Goal: Information Seeking & Learning: Compare options

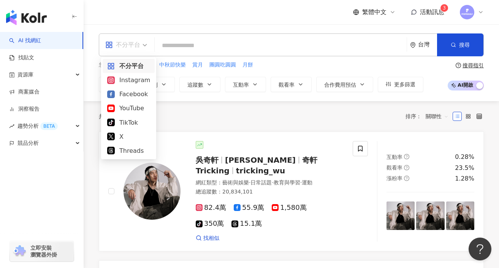
click at [125, 43] on div "不分平台" at bounding box center [122, 45] width 35 height 12
click at [126, 80] on div "Instagram" at bounding box center [128, 79] width 43 height 9
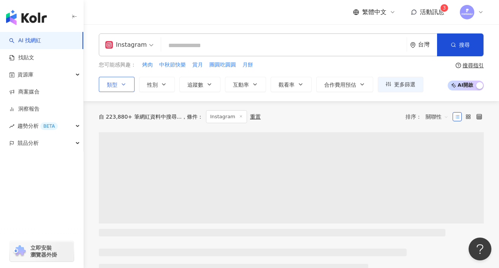
click at [122, 85] on icon "button" at bounding box center [123, 84] width 6 height 6
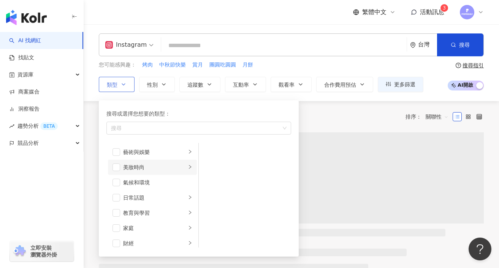
click at [121, 166] on li "美妝時尚" at bounding box center [152, 166] width 89 height 15
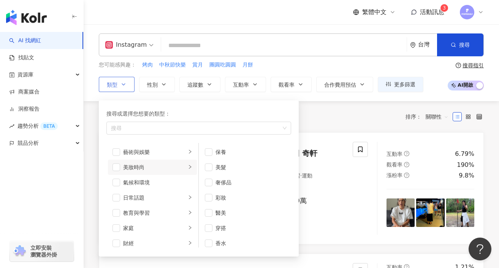
scroll to position [27, 0]
click at [117, 170] on span "button" at bounding box center [116, 170] width 8 height 8
click at [113, 164] on span "button" at bounding box center [116, 167] width 8 height 8
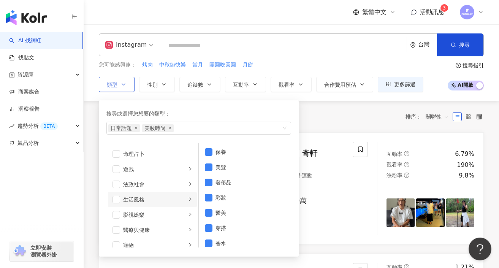
scroll to position [124, 0]
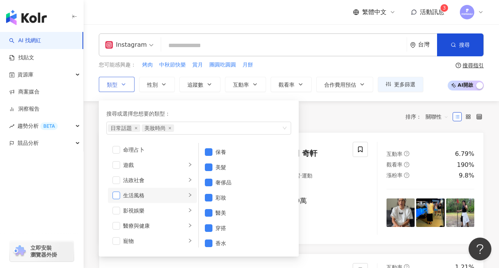
click at [119, 196] on span "button" at bounding box center [116, 195] width 8 height 8
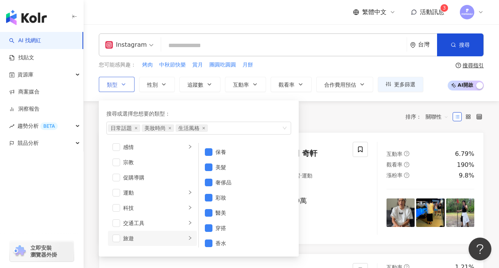
scroll to position [248, 0]
click at [120, 233] on li "旅遊" at bounding box center [152, 237] width 89 height 15
click at [115, 241] on li "旅遊" at bounding box center [152, 237] width 89 height 15
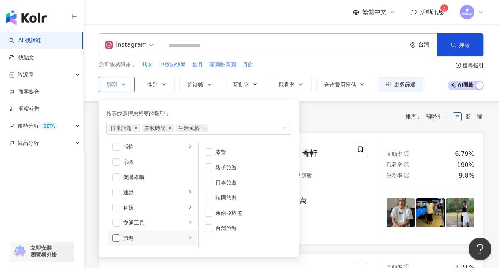
click at [116, 239] on span "button" at bounding box center [116, 238] width 8 height 8
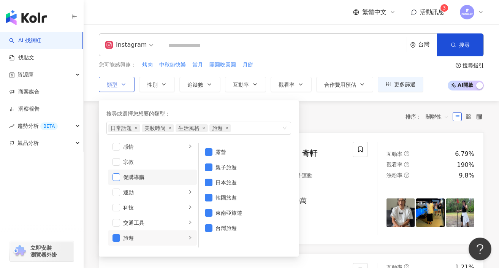
click at [118, 178] on span "button" at bounding box center [116, 177] width 8 height 8
click at [117, 190] on span "button" at bounding box center [116, 192] width 8 height 8
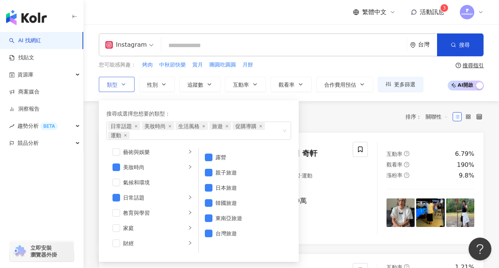
scroll to position [0, 0]
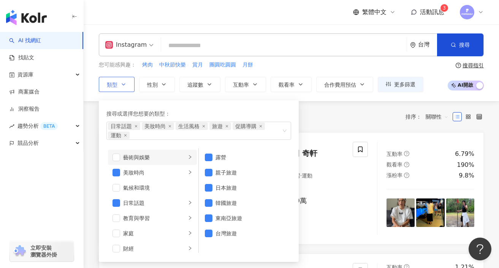
click at [140, 157] on div "藝術與娛樂" at bounding box center [154, 157] width 63 height 8
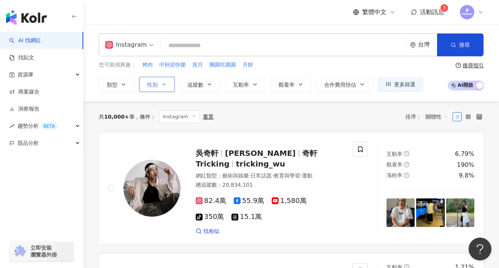
click at [156, 86] on span "性別" at bounding box center [152, 85] width 11 height 6
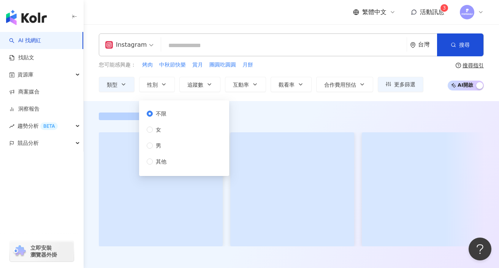
click at [167, 134] on div "不限 女 男 其他" at bounding box center [160, 137] width 26 height 56
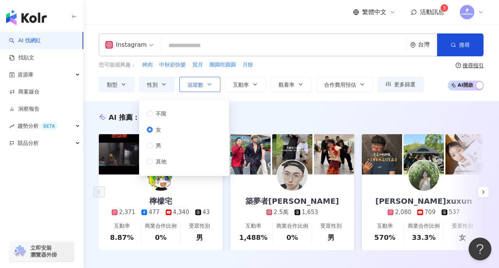
click at [204, 90] on button "追蹤數" at bounding box center [199, 84] width 41 height 15
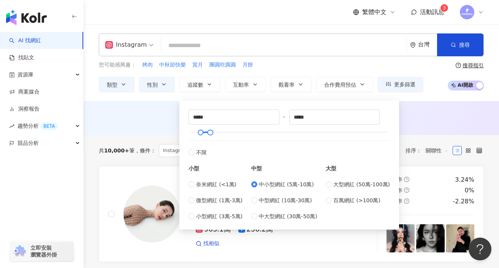
type input "*****"
click at [406, 85] on span "更多篩選" at bounding box center [404, 84] width 21 height 6
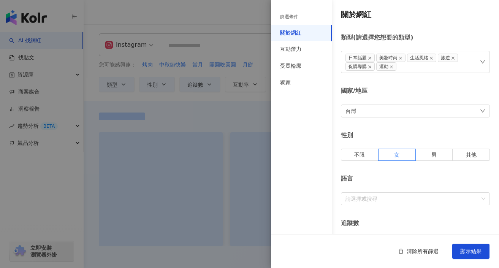
type input "*****"
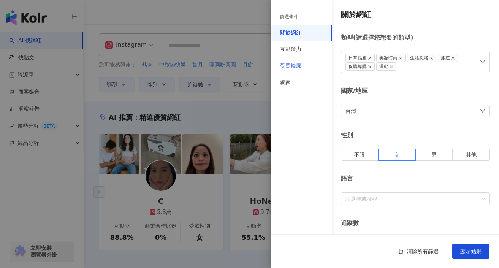
click at [301, 64] on div "受眾輪廓" at bounding box center [301, 66] width 61 height 17
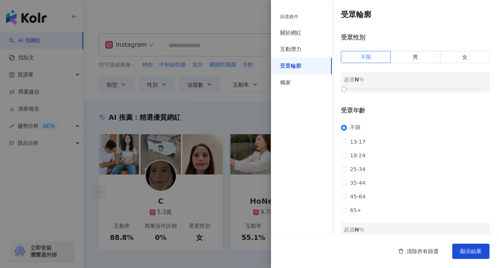
drag, startPoint x: 343, startPoint y: 87, endPoint x: 407, endPoint y: 85, distance: 63.8
click at [407, 85] on div "超過 N %" at bounding box center [415, 82] width 149 height 21
click at [452, 56] on label "女" at bounding box center [464, 57] width 49 height 12
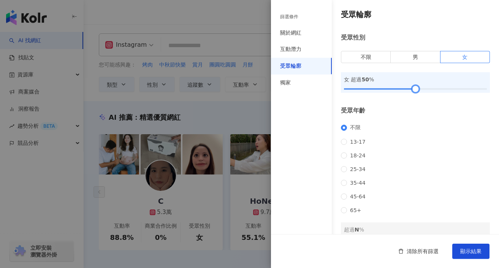
drag, startPoint x: 379, startPoint y: 90, endPoint x: 416, endPoint y: 90, distance: 36.5
click at [416, 90] on div at bounding box center [415, 89] width 4 height 4
click at [464, 253] on span "顯示結果" at bounding box center [470, 251] width 21 height 6
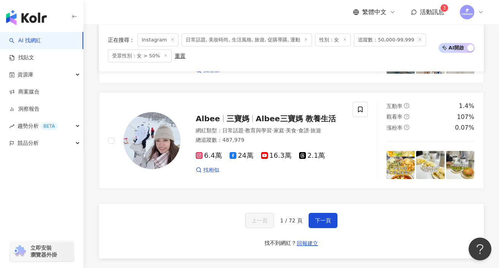
scroll to position [1526, 0]
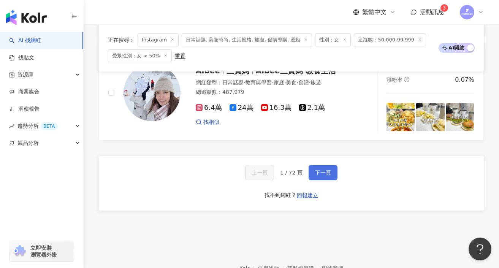
click at [325, 169] on span "下一頁" at bounding box center [323, 172] width 16 height 6
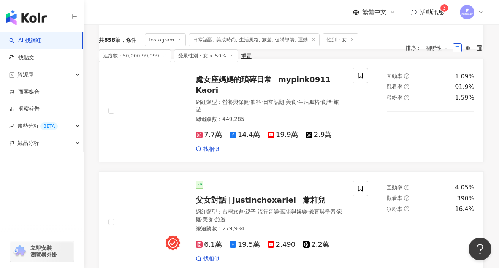
scroll to position [0, 0]
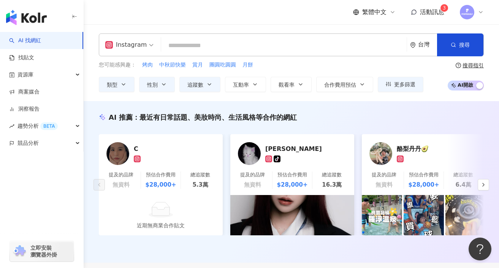
click at [180, 41] on input "search" at bounding box center [283, 45] width 239 height 14
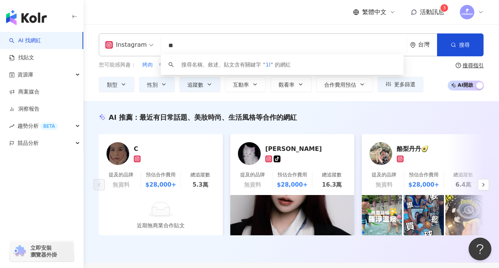
type input "*"
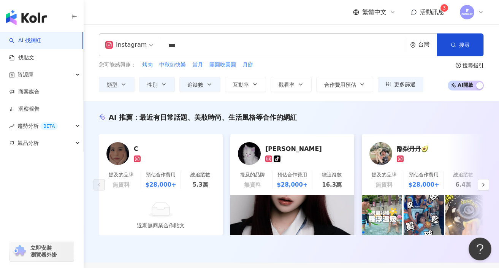
type input "**"
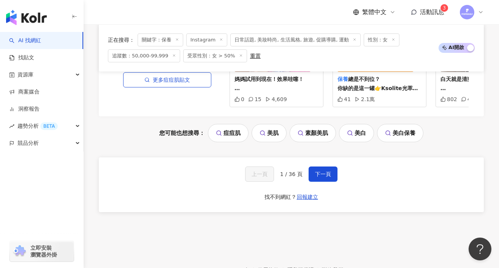
scroll to position [1653, 0]
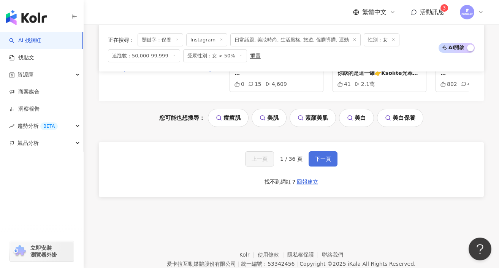
click at [322, 156] on span "下一頁" at bounding box center [323, 159] width 16 height 6
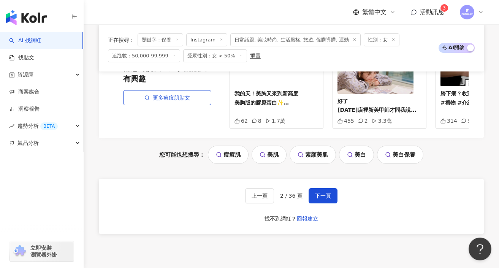
scroll to position [1652, 0]
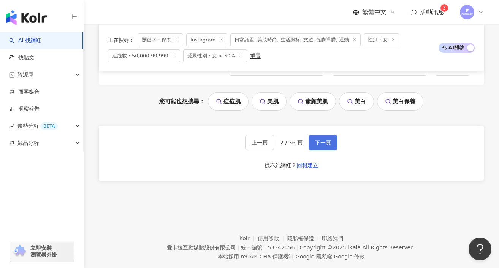
click at [317, 139] on span "下一頁" at bounding box center [323, 142] width 16 height 6
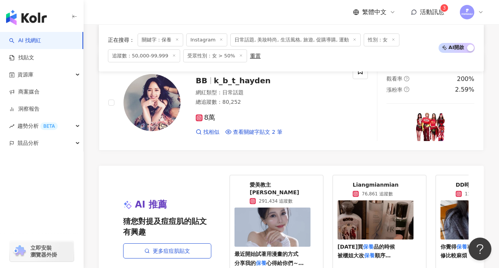
scroll to position [1321, 0]
